Goal: Navigation & Orientation: Find specific page/section

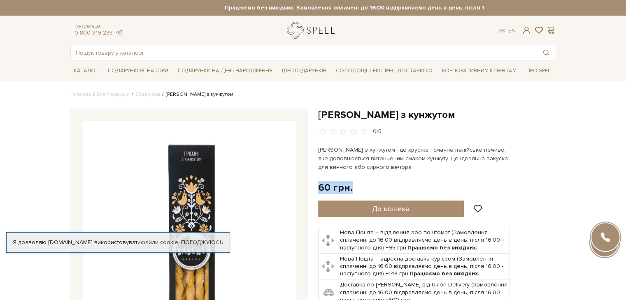
click at [293, 28] on link "logo" at bounding box center [312, 30] width 51 height 17
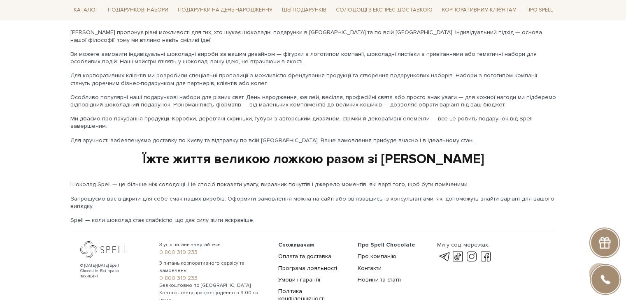
scroll to position [1378, 0]
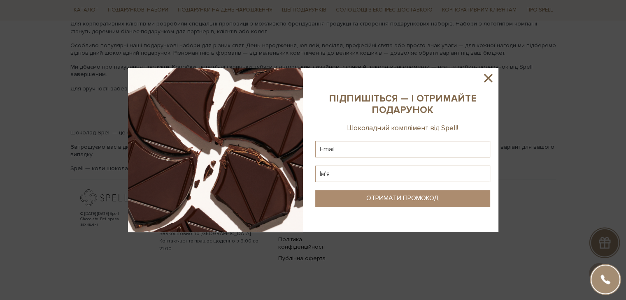
click at [490, 78] on icon at bounding box center [488, 78] width 14 height 14
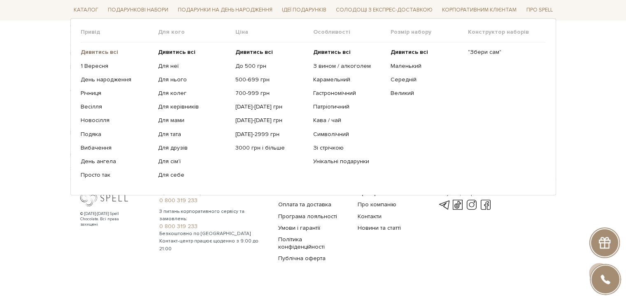
click at [104, 51] on b "Дивитись всі" at bounding box center [99, 52] width 37 height 7
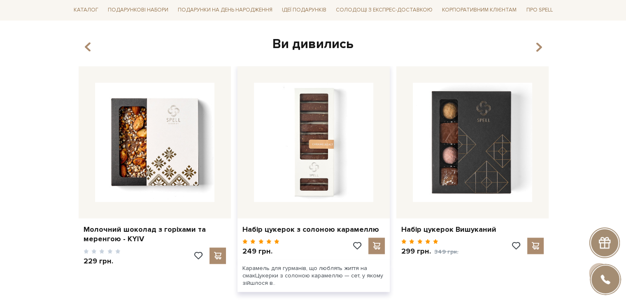
scroll to position [1265, 0]
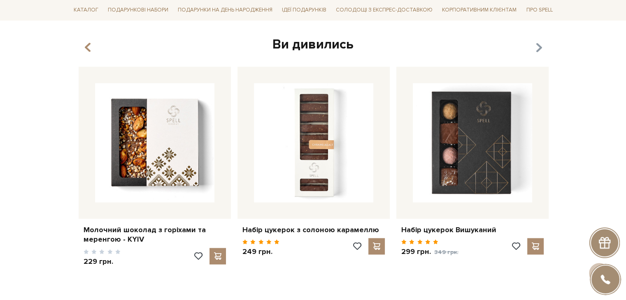
click at [539, 52] on icon "button" at bounding box center [538, 47] width 7 height 14
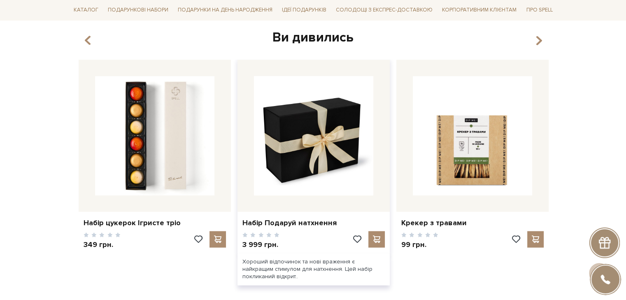
scroll to position [1272, 0]
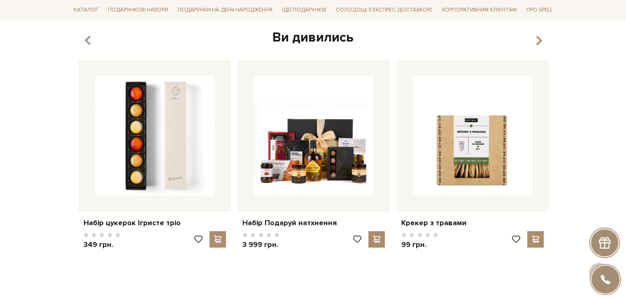
click at [86, 39] on icon "button" at bounding box center [87, 40] width 7 height 14
